Goal: Check status: Check status

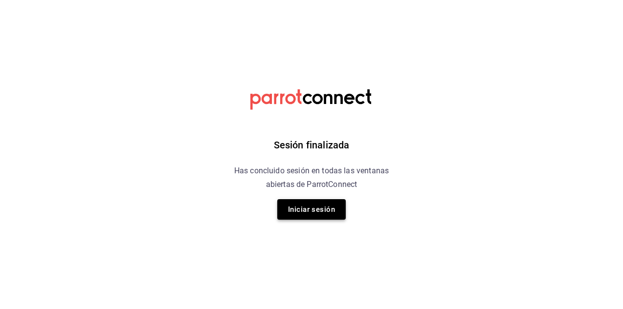
click at [320, 209] on button "Iniciar sesión" at bounding box center [311, 209] width 68 height 21
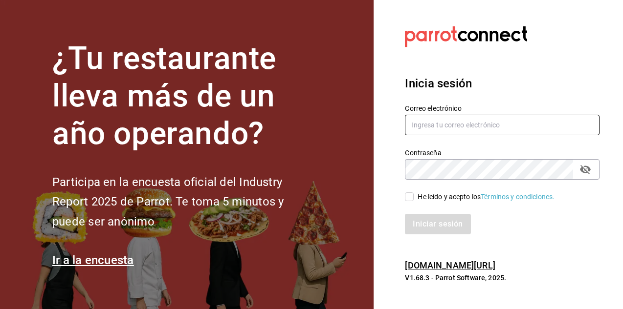
type input "dafnedealba.c@gmail.com"
click at [407, 195] on input "He leído y acepto los Términos y condiciones." at bounding box center [409, 197] width 9 height 9
checkbox input "true"
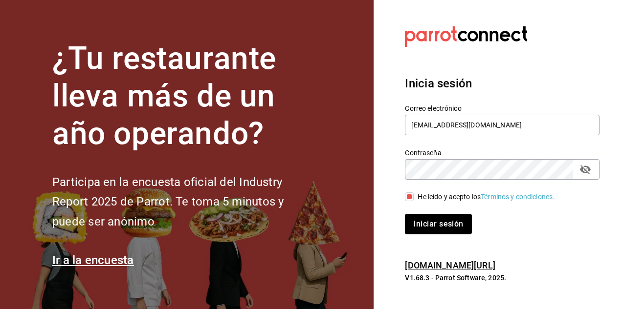
click at [435, 219] on button "Iniciar sesión" at bounding box center [438, 224] width 66 height 21
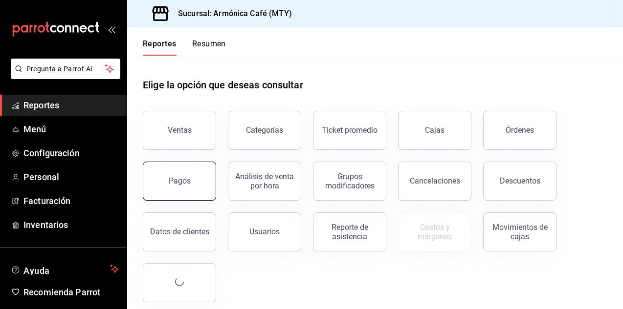
click at [187, 184] on div "Pagos" at bounding box center [180, 181] width 22 height 9
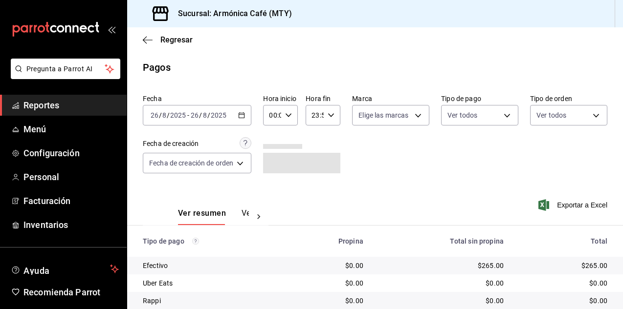
click at [239, 112] on div "2025-08-26 26 / 8 / 2025 - 2025-08-26 26 / 8 / 2025" at bounding box center [197, 115] width 109 height 21
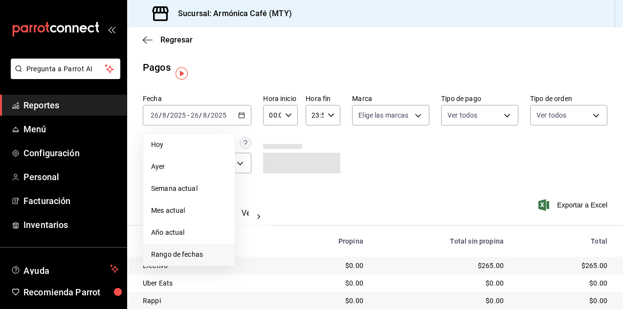
click at [188, 256] on span "Rango de fechas" at bounding box center [189, 255] width 76 height 10
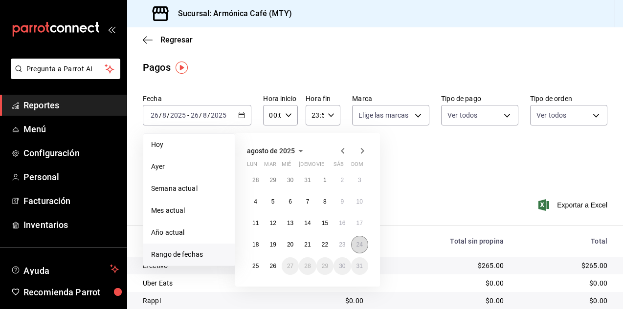
click at [363, 244] on button "24" at bounding box center [359, 245] width 17 height 18
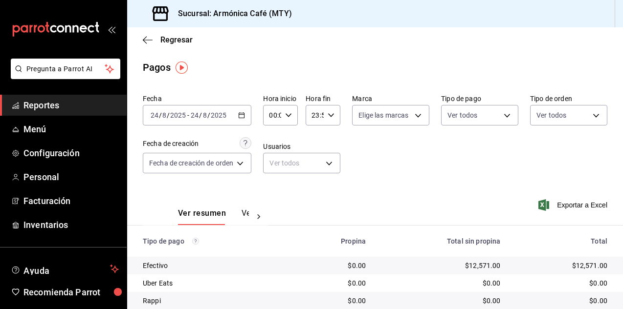
click at [249, 116] on div "2025-08-24 24 / 8 / 2025 - 2025-08-24 24 / 8 / 2025" at bounding box center [197, 115] width 109 height 21
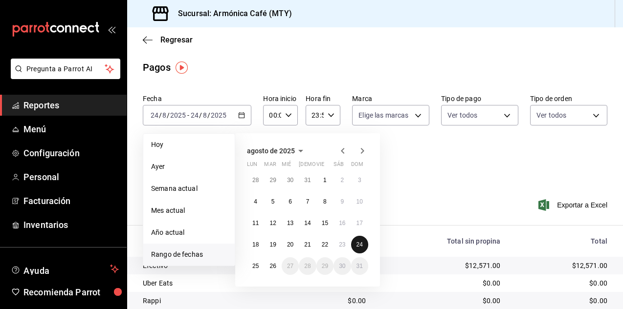
click at [367, 243] on button "24" at bounding box center [359, 245] width 17 height 18
click at [492, 184] on div "Fecha 2025-08-24 24 / 8 / 2025 - 2025-08-24 24 / 8 / 2025 Hoy Ayer Semana actua…" at bounding box center [375, 137] width 464 height 95
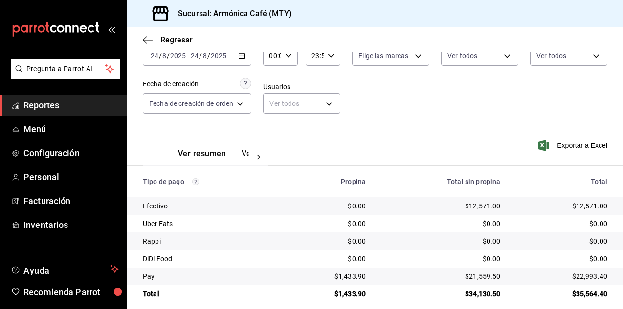
scroll to position [69, 0]
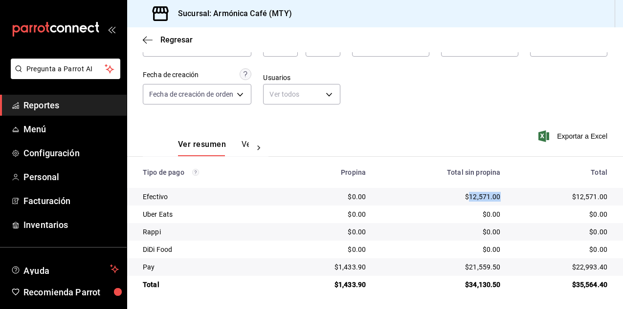
drag, startPoint x: 464, startPoint y: 196, endPoint x: 495, endPoint y: 198, distance: 31.9
click at [495, 198] on td "$12,571.00" at bounding box center [441, 197] width 134 height 18
copy div "12,571.00"
drag, startPoint x: 464, startPoint y: 265, endPoint x: 492, endPoint y: 270, distance: 28.3
click at [492, 270] on div "$21,559.50" at bounding box center [440, 268] width 119 height 10
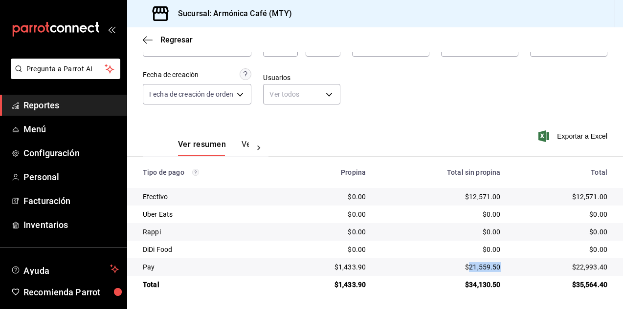
copy div "21,559.50"
drag, startPoint x: 337, startPoint y: 268, endPoint x: 366, endPoint y: 266, distance: 28.9
click at [366, 266] on td "$1,433.90" at bounding box center [327, 268] width 91 height 18
copy div "1,433.90"
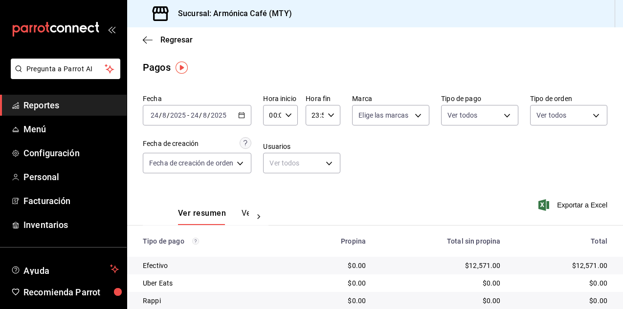
scroll to position [0, 0]
click at [234, 118] on div "2025-08-24 24 / 8 / 2025 - 2025-08-24 24 / 8 / 2025" at bounding box center [197, 115] width 109 height 21
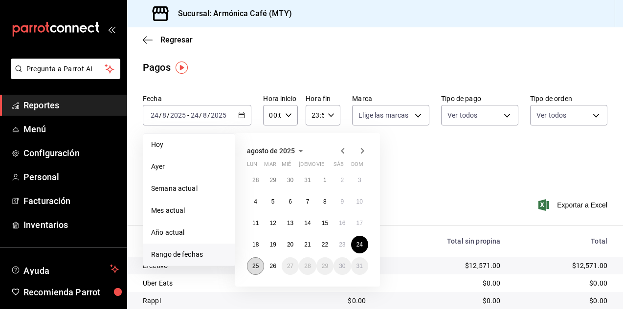
click at [254, 265] on abbr "25" at bounding box center [255, 266] width 6 height 7
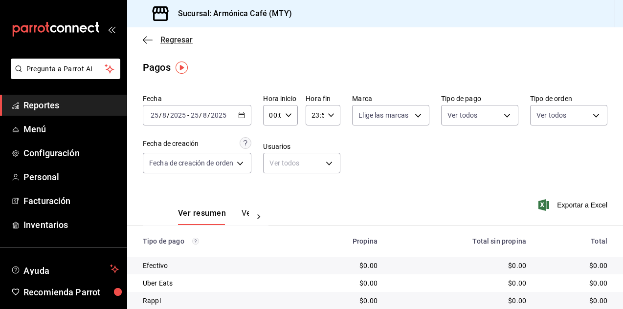
click at [175, 38] on span "Regresar" at bounding box center [176, 39] width 32 height 9
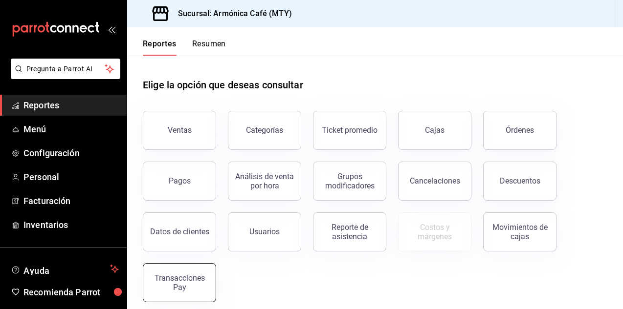
click at [187, 285] on div "Transacciones Pay" at bounding box center [179, 283] width 61 height 19
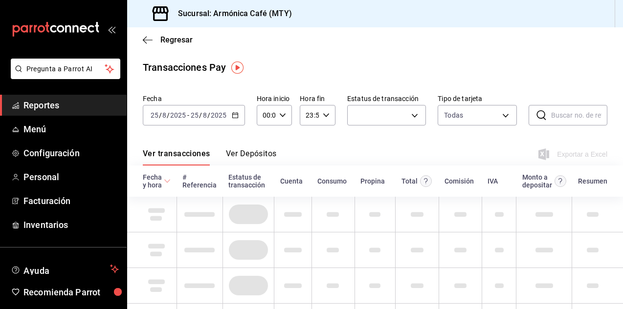
click at [244, 155] on button "Ver Depósitos" at bounding box center [251, 157] width 51 height 17
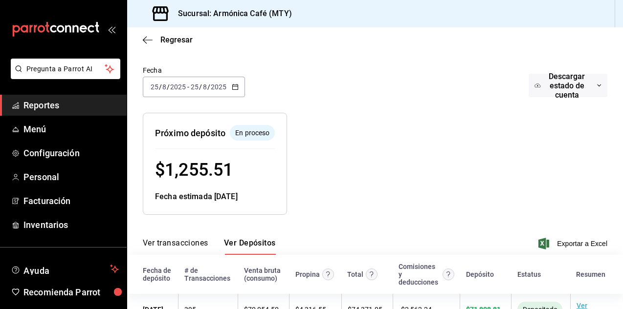
scroll to position [82, 0]
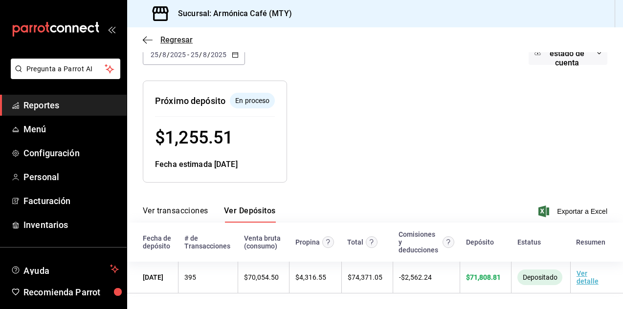
click at [174, 42] on span "Regresar" at bounding box center [176, 39] width 32 height 9
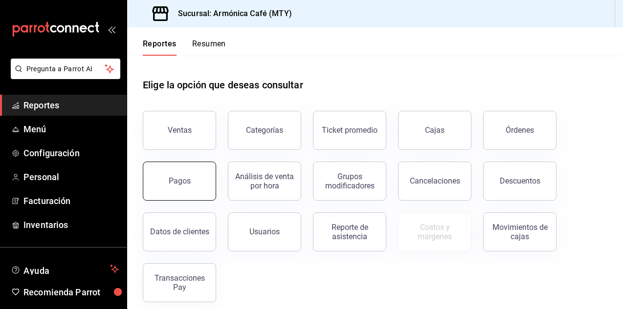
click at [162, 174] on button "Pagos" at bounding box center [179, 181] width 73 height 39
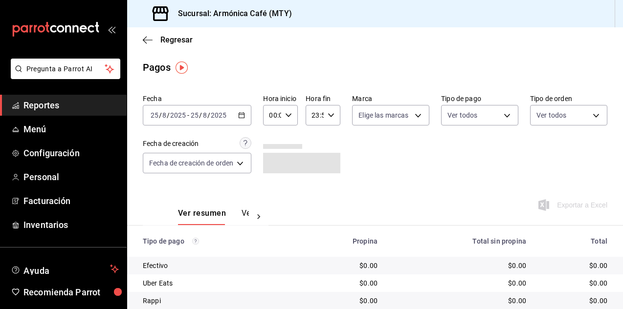
click at [233, 117] on div "2025-08-25 25 / 8 / 2025 - 2025-08-25 25 / 8 / 2025" at bounding box center [197, 115] width 109 height 21
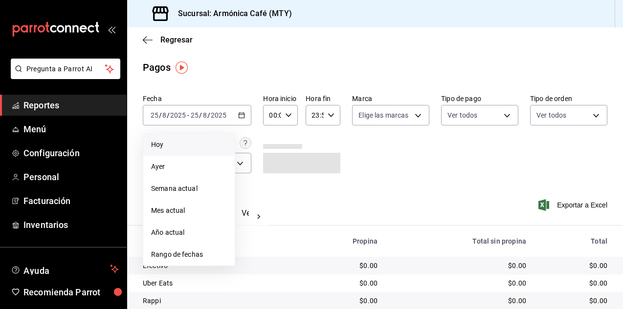
click at [191, 142] on span "Hoy" at bounding box center [189, 145] width 76 height 10
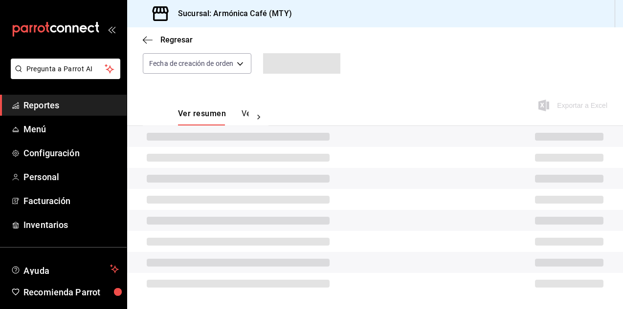
scroll to position [69, 0]
